Goal: Check status: Check status

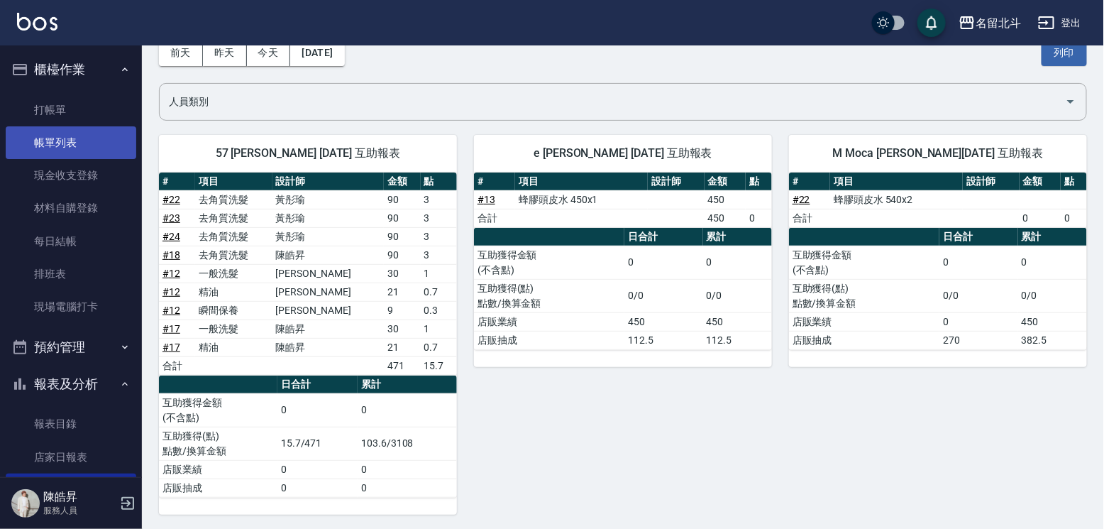
scroll to position [75, 0]
click at [82, 148] on link "帳單列表" at bounding box center [71, 142] width 131 height 33
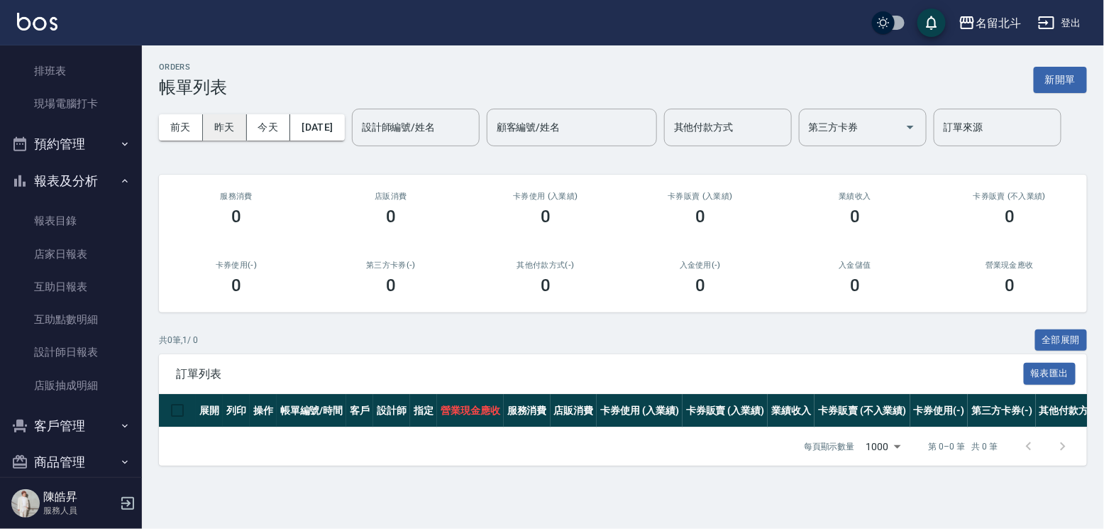
scroll to position [213, 0]
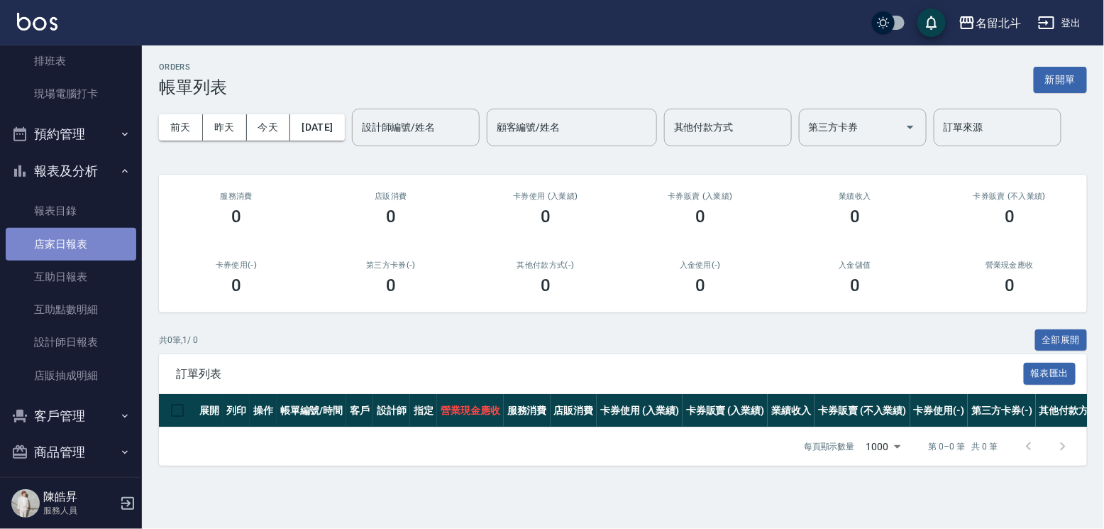
click at [73, 246] on link "店家日報表" at bounding box center [71, 244] width 131 height 33
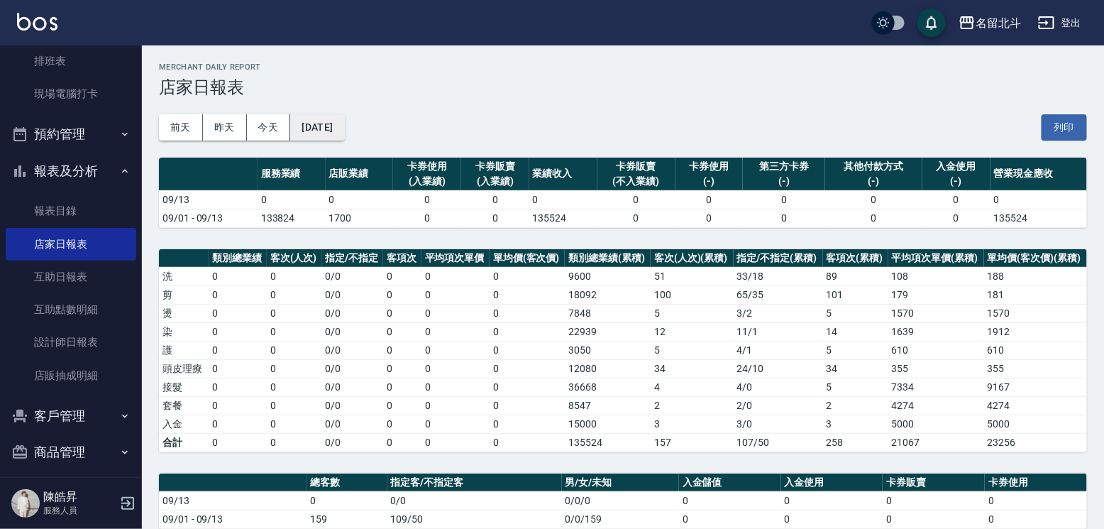
click at [324, 120] on button "[DATE]" at bounding box center [317, 127] width 54 height 26
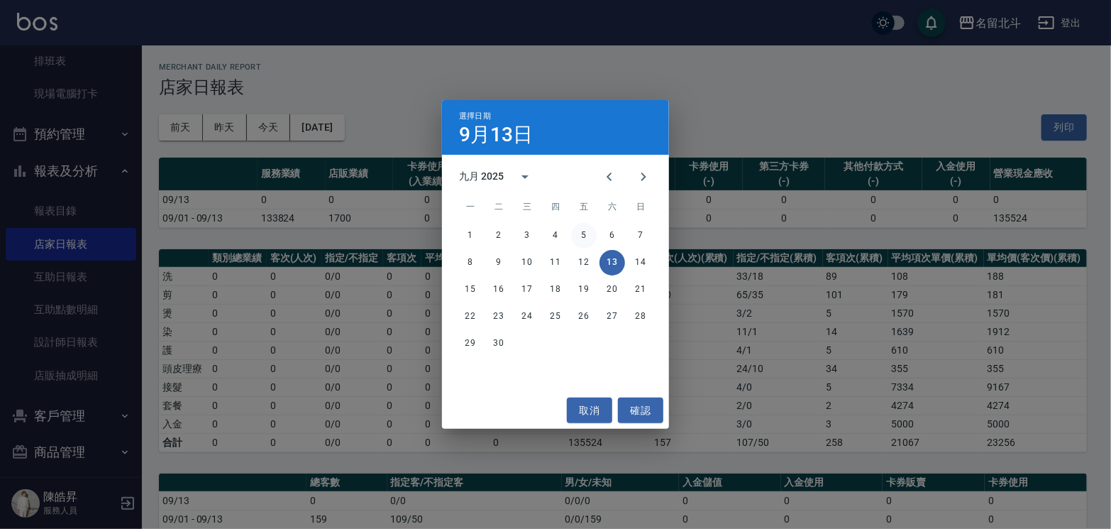
click at [585, 237] on button "5" at bounding box center [584, 236] width 26 height 26
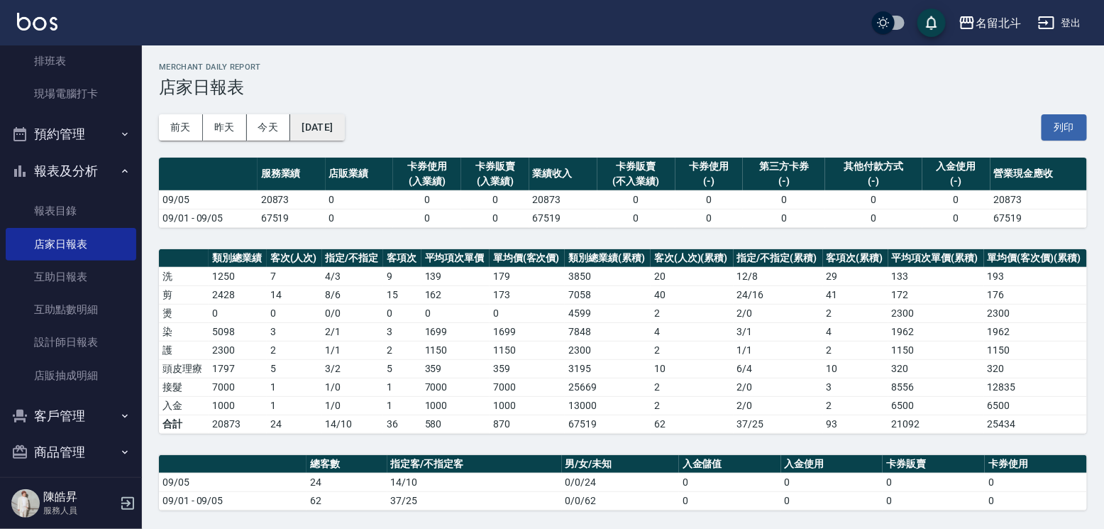
click at [326, 121] on button "[DATE]" at bounding box center [317, 127] width 54 height 26
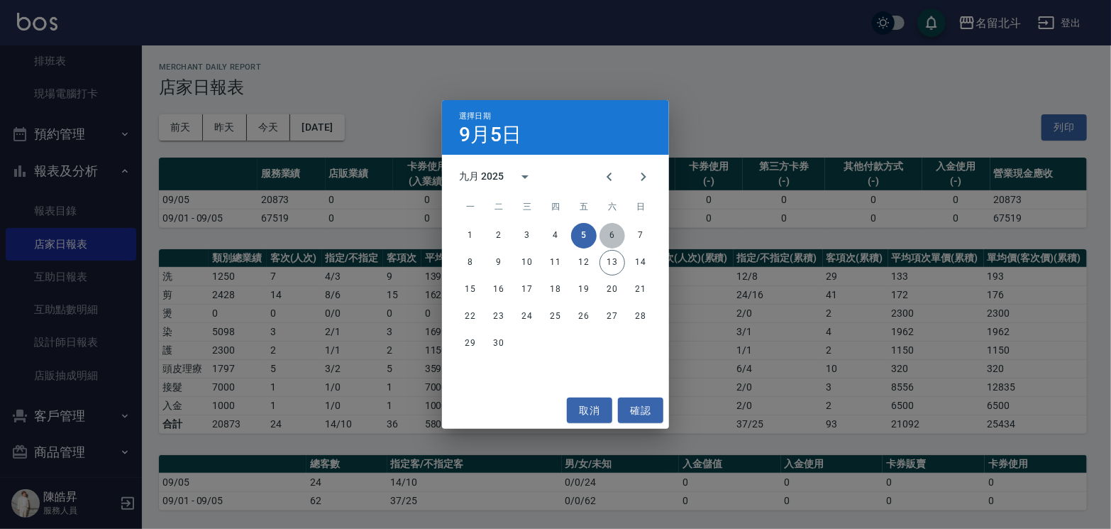
click at [607, 234] on button "6" at bounding box center [613, 236] width 26 height 26
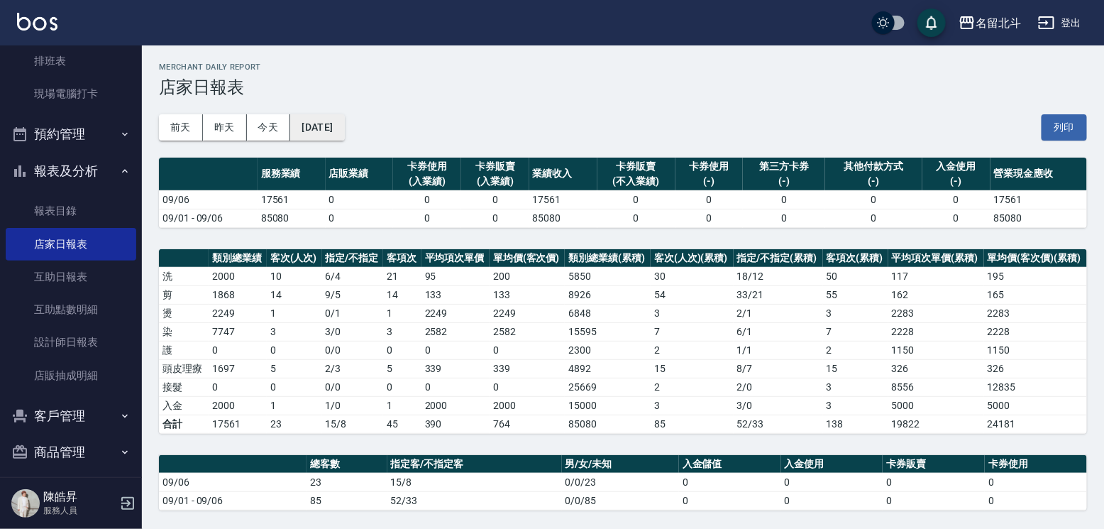
click at [344, 125] on button "[DATE]" at bounding box center [317, 127] width 54 height 26
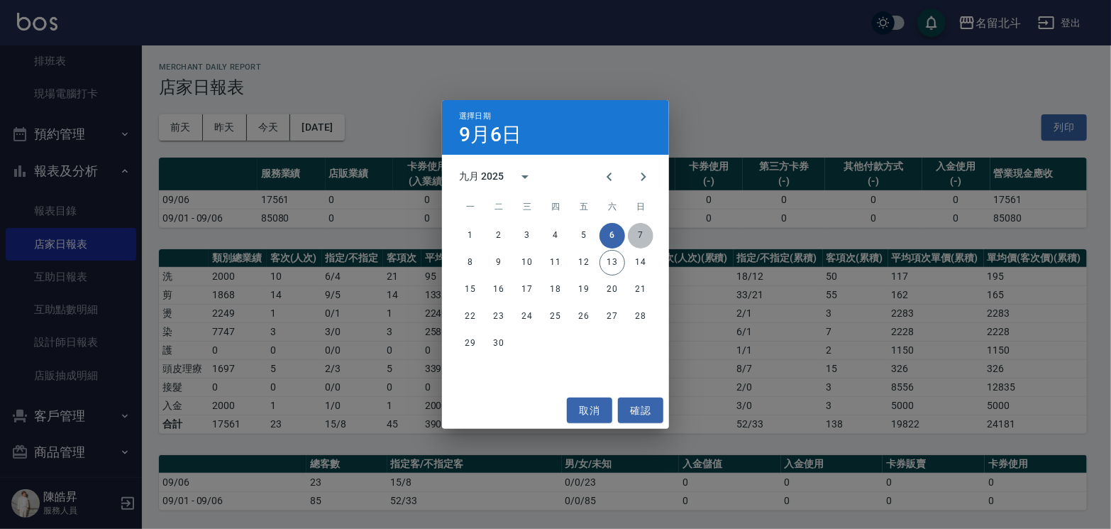
click at [634, 236] on button "7" at bounding box center [641, 236] width 26 height 26
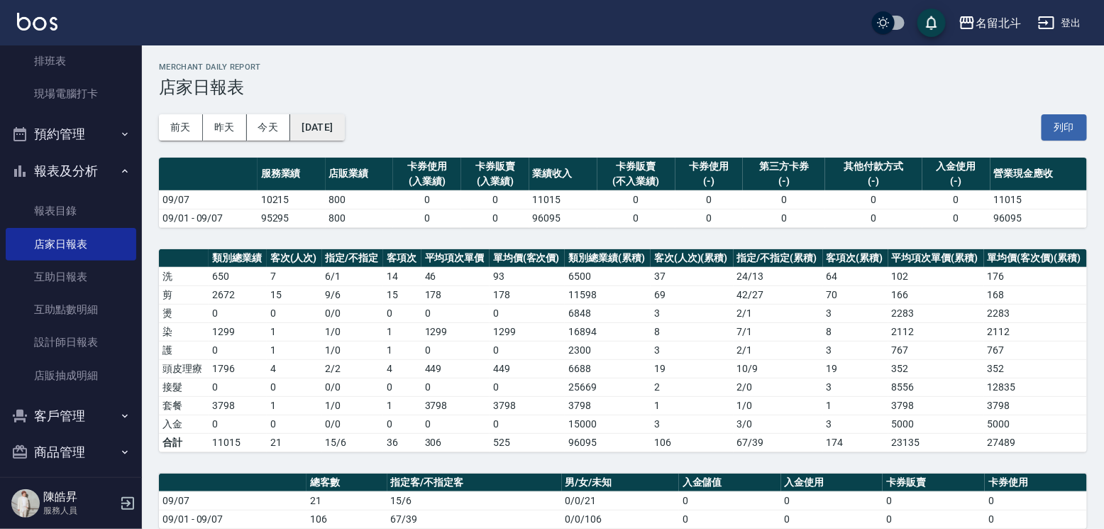
click at [317, 128] on button "[DATE]" at bounding box center [317, 127] width 54 height 26
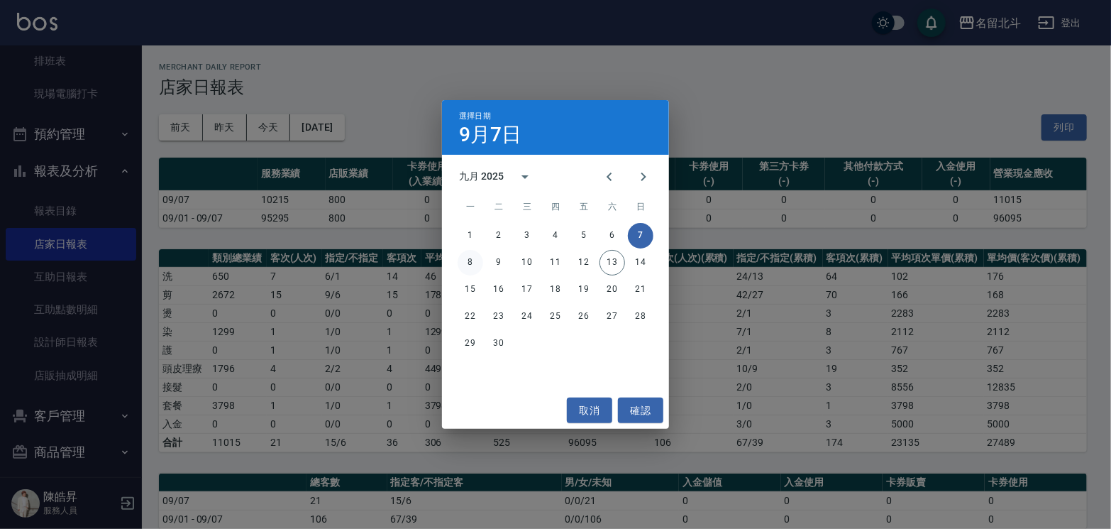
click at [471, 263] on button "8" at bounding box center [471, 263] width 26 height 26
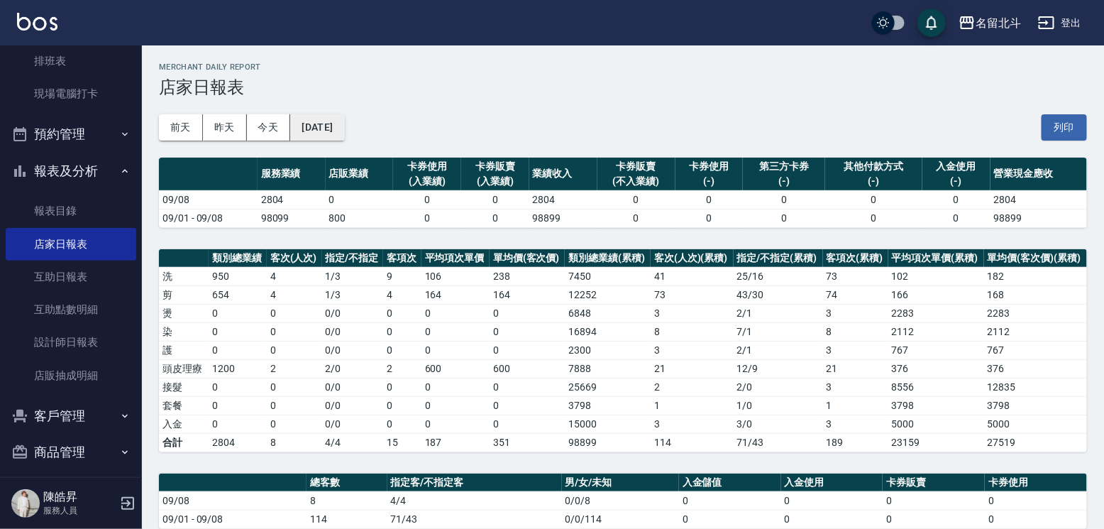
click at [339, 115] on button "[DATE]" at bounding box center [317, 127] width 54 height 26
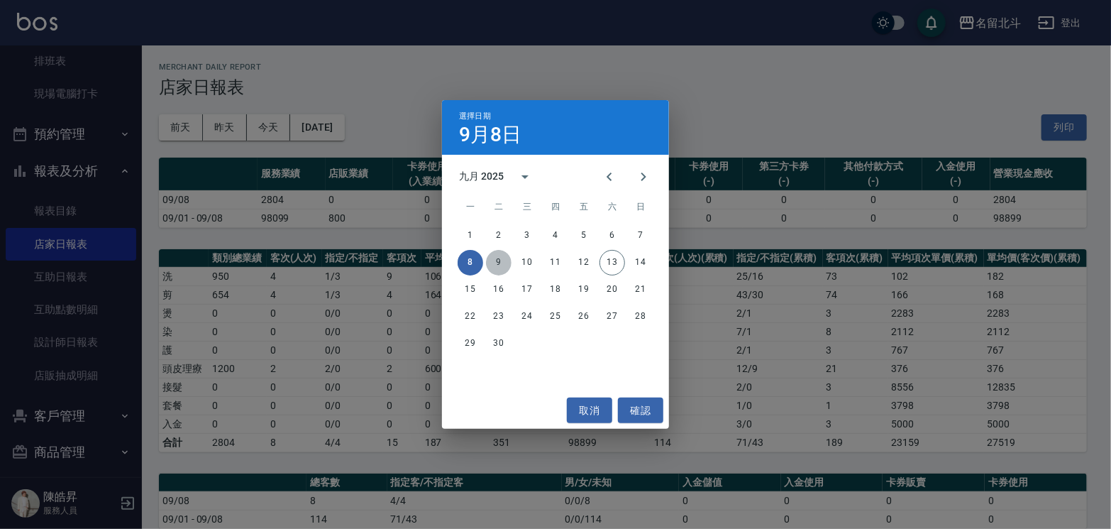
click at [501, 258] on button "9" at bounding box center [499, 263] width 26 height 26
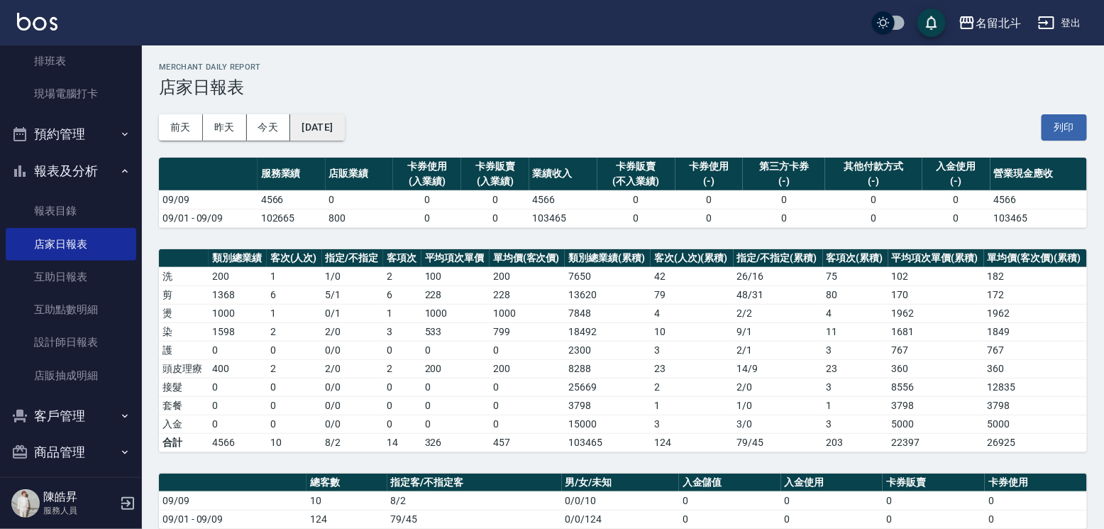
click at [341, 136] on button "[DATE]" at bounding box center [317, 127] width 54 height 26
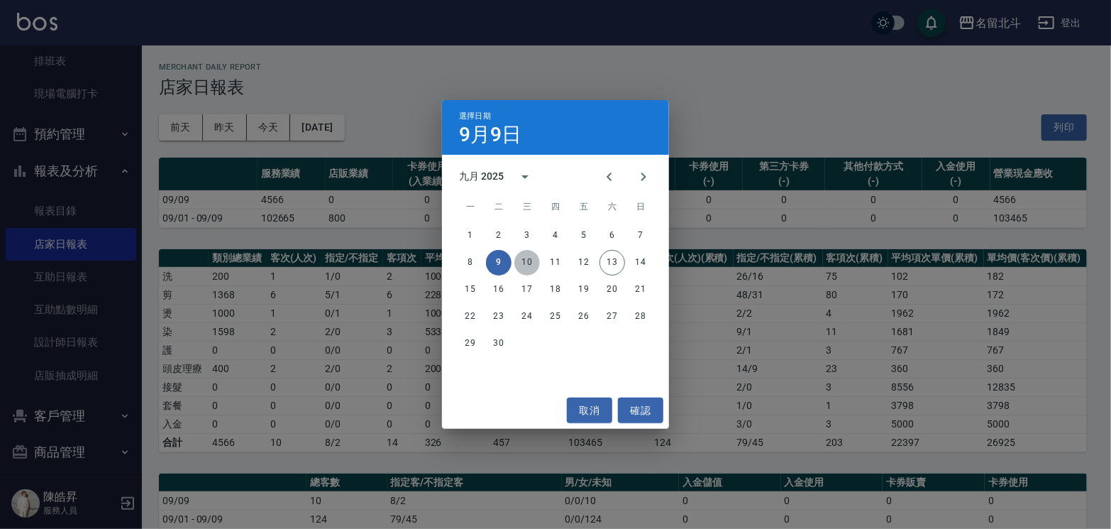
click at [532, 256] on button "10" at bounding box center [528, 263] width 26 height 26
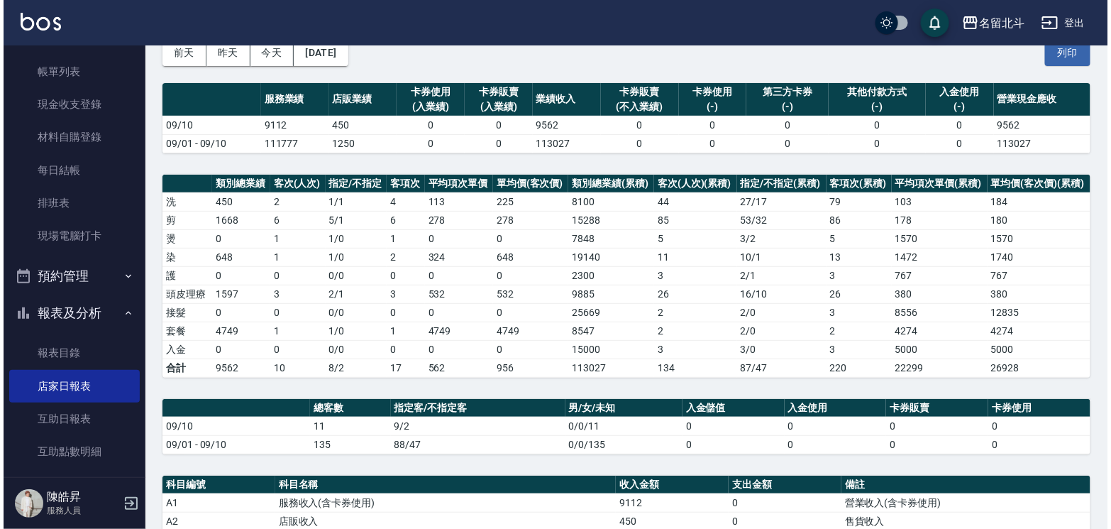
scroll to position [71, 0]
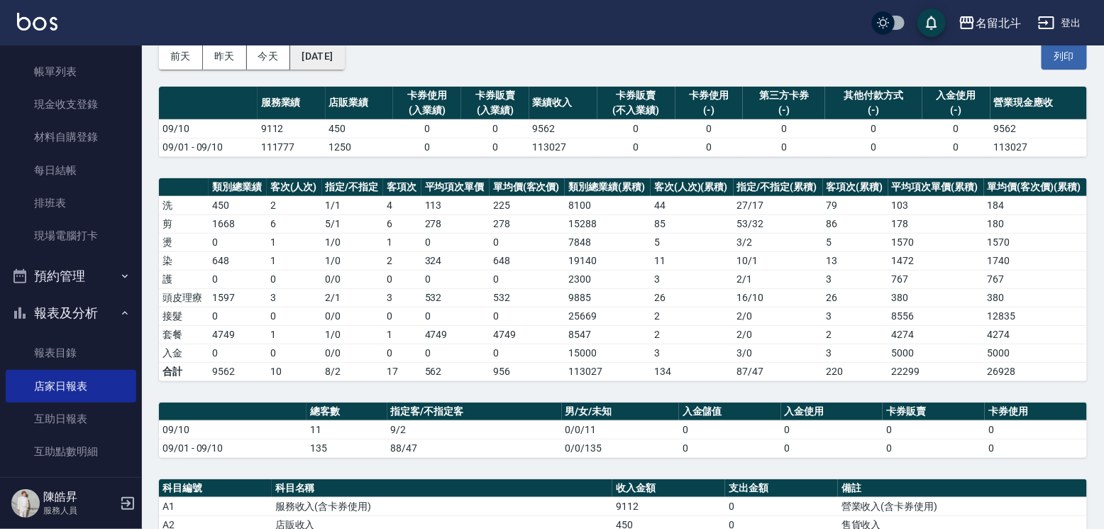
click at [344, 55] on button "[DATE]" at bounding box center [317, 56] width 54 height 26
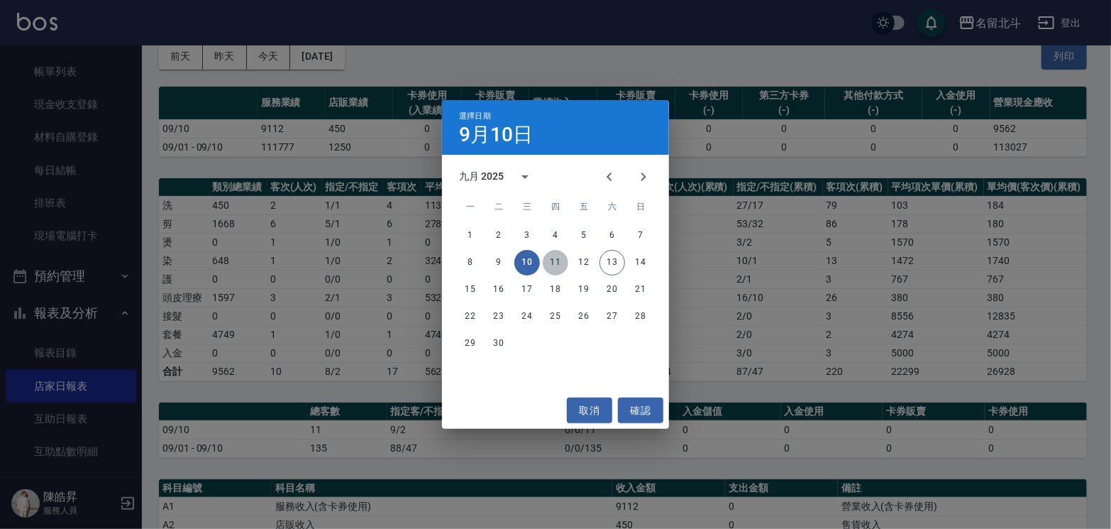
click at [555, 258] on button "11" at bounding box center [556, 263] width 26 height 26
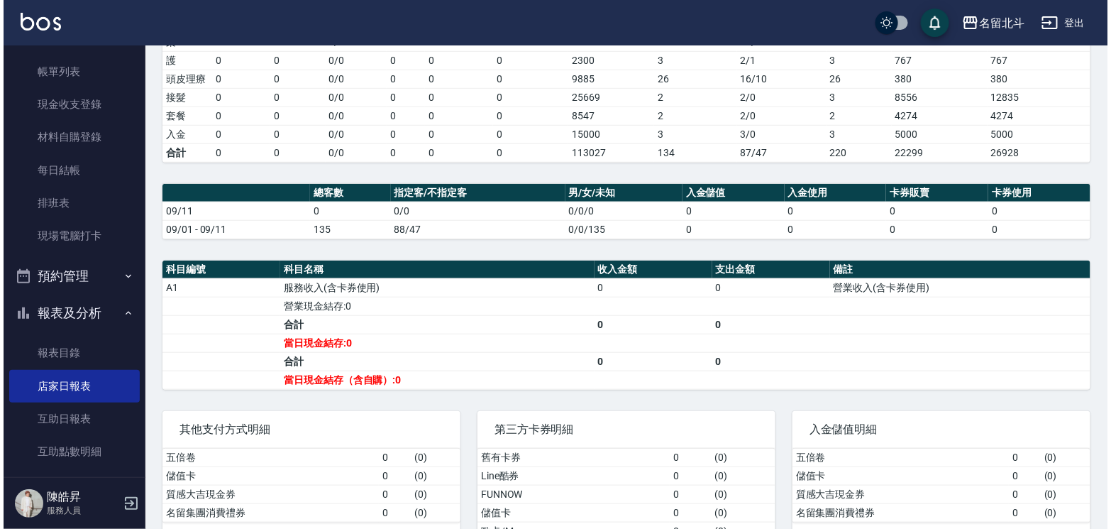
scroll to position [48, 0]
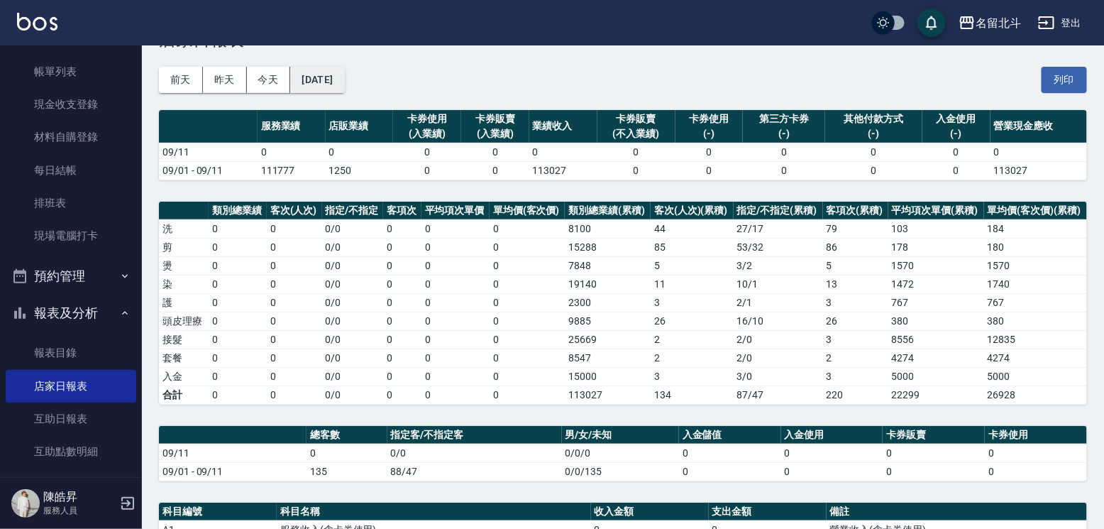
click at [325, 68] on button "[DATE]" at bounding box center [317, 80] width 54 height 26
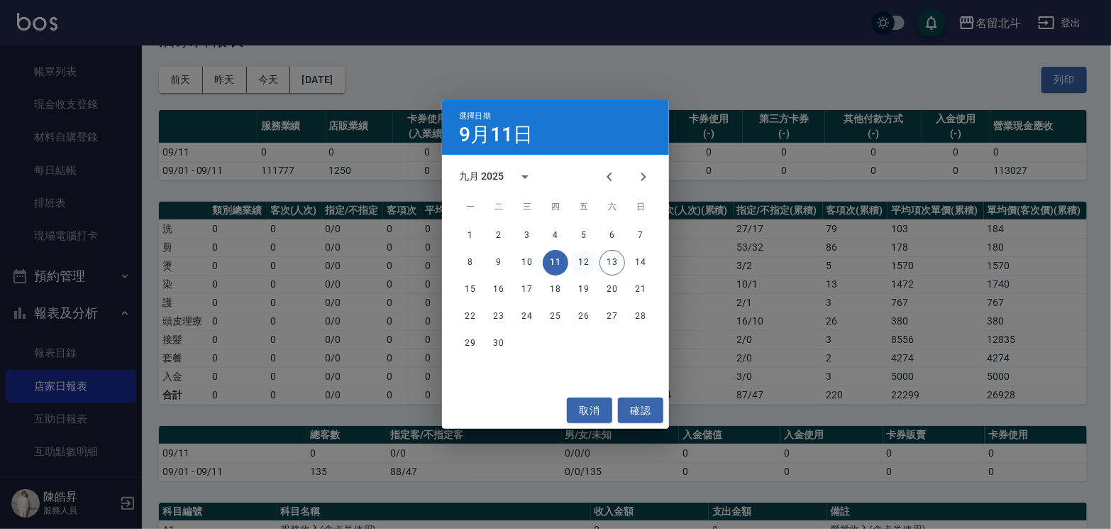
click at [588, 260] on button "12" at bounding box center [584, 263] width 26 height 26
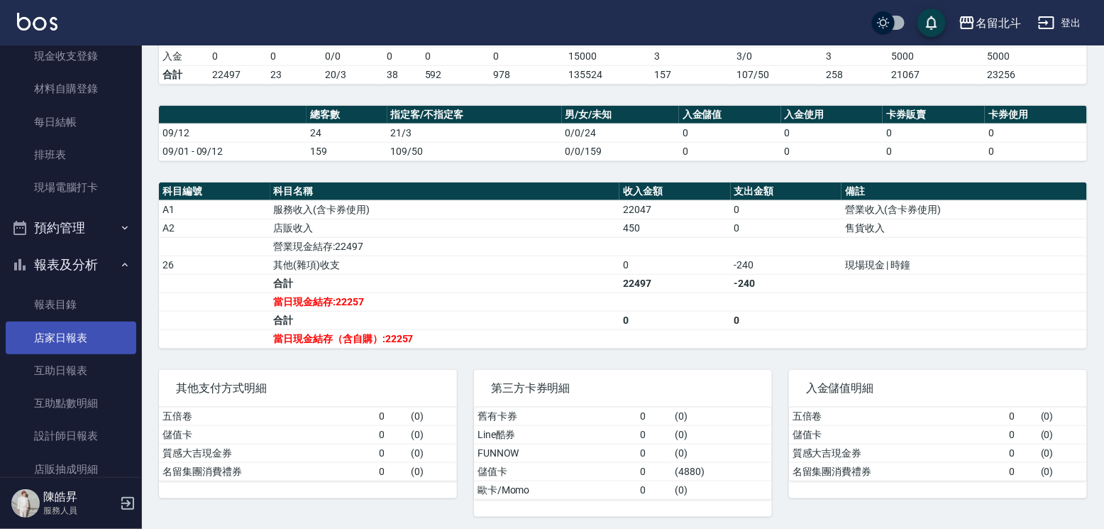
scroll to position [213, 0]
